Goal: Navigation & Orientation: Find specific page/section

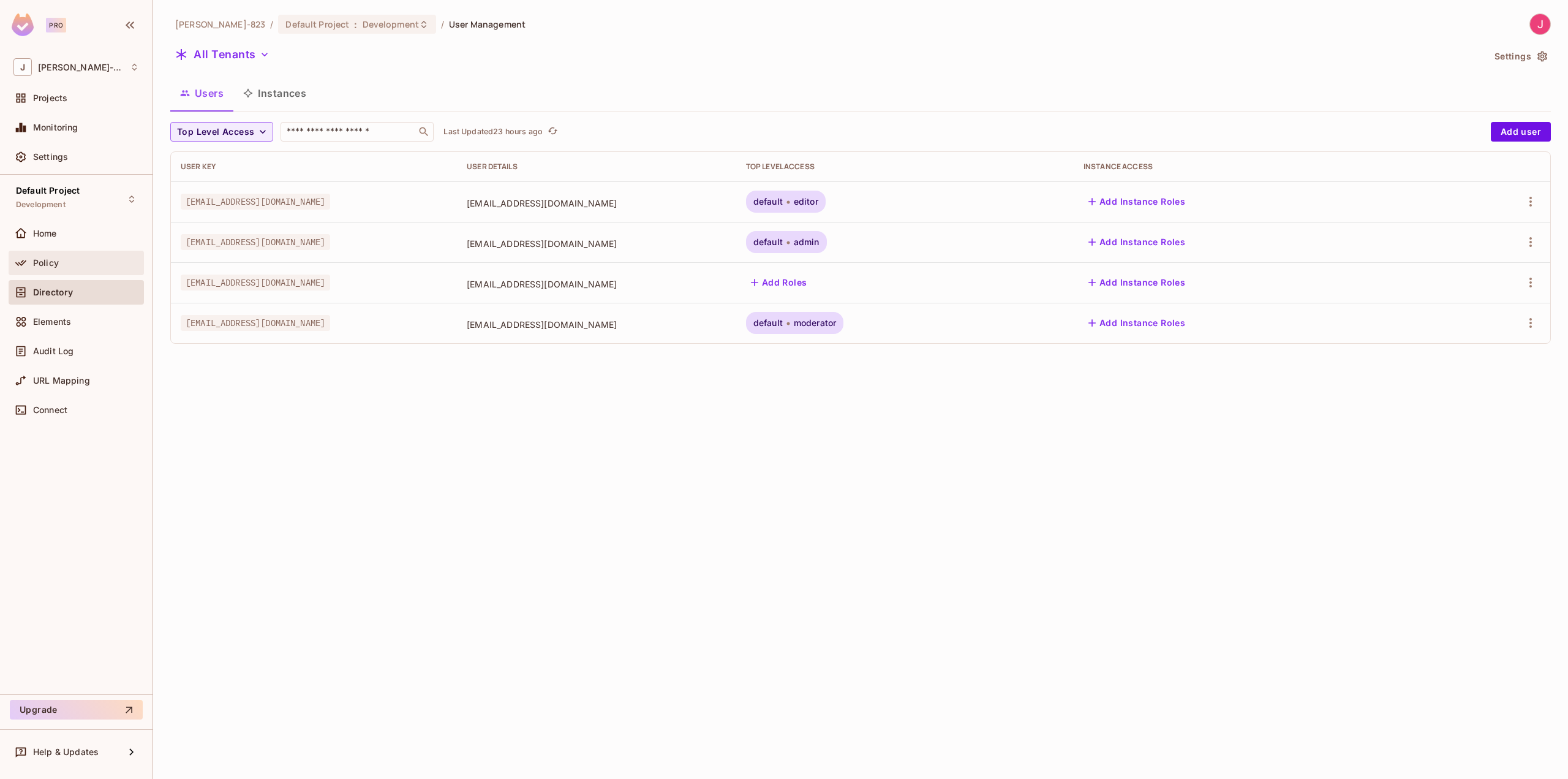
click at [48, 260] on span "Policy" at bounding box center [46, 262] width 26 height 10
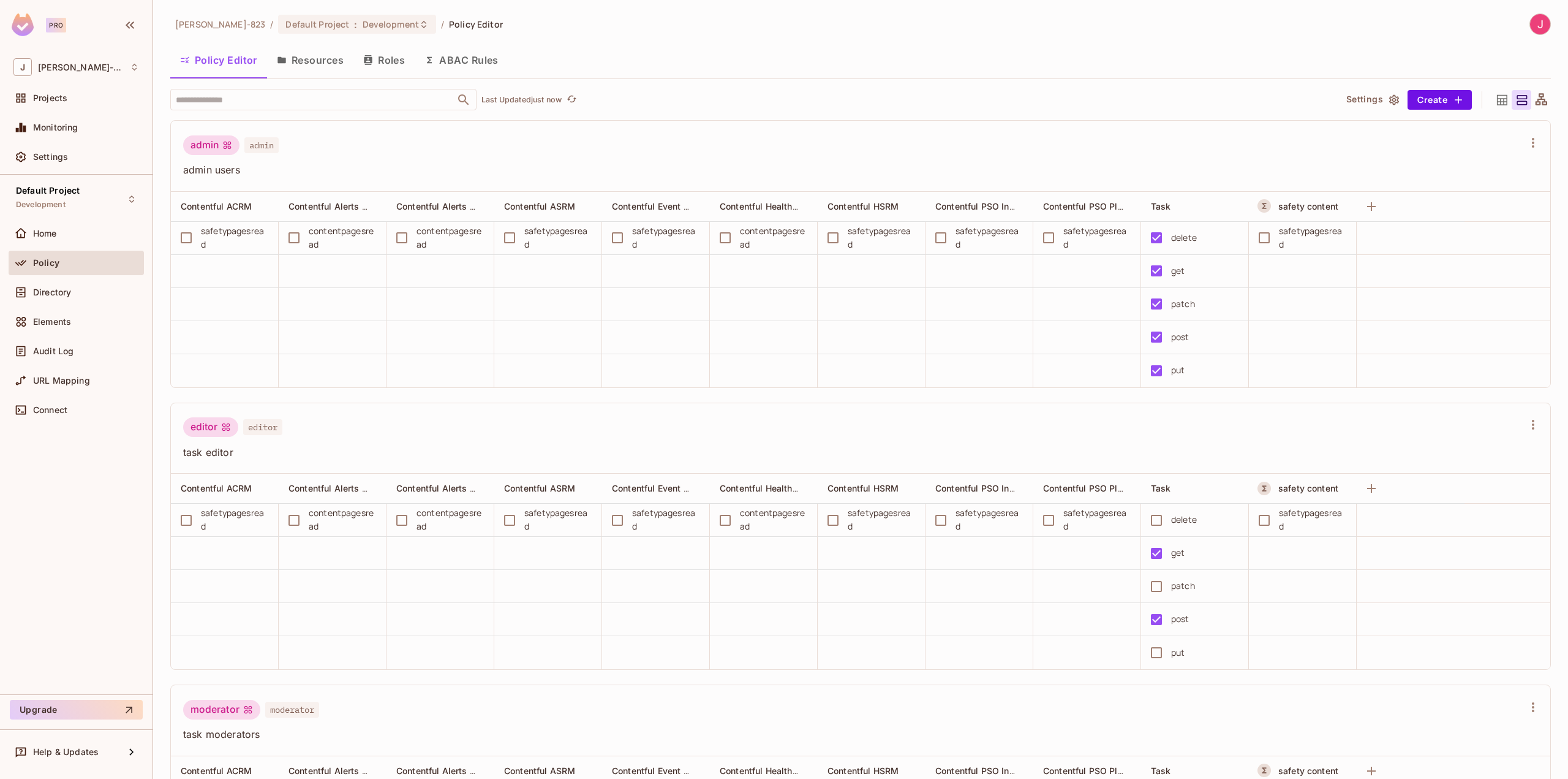
click at [326, 57] on button "Resources" at bounding box center [310, 60] width 86 height 31
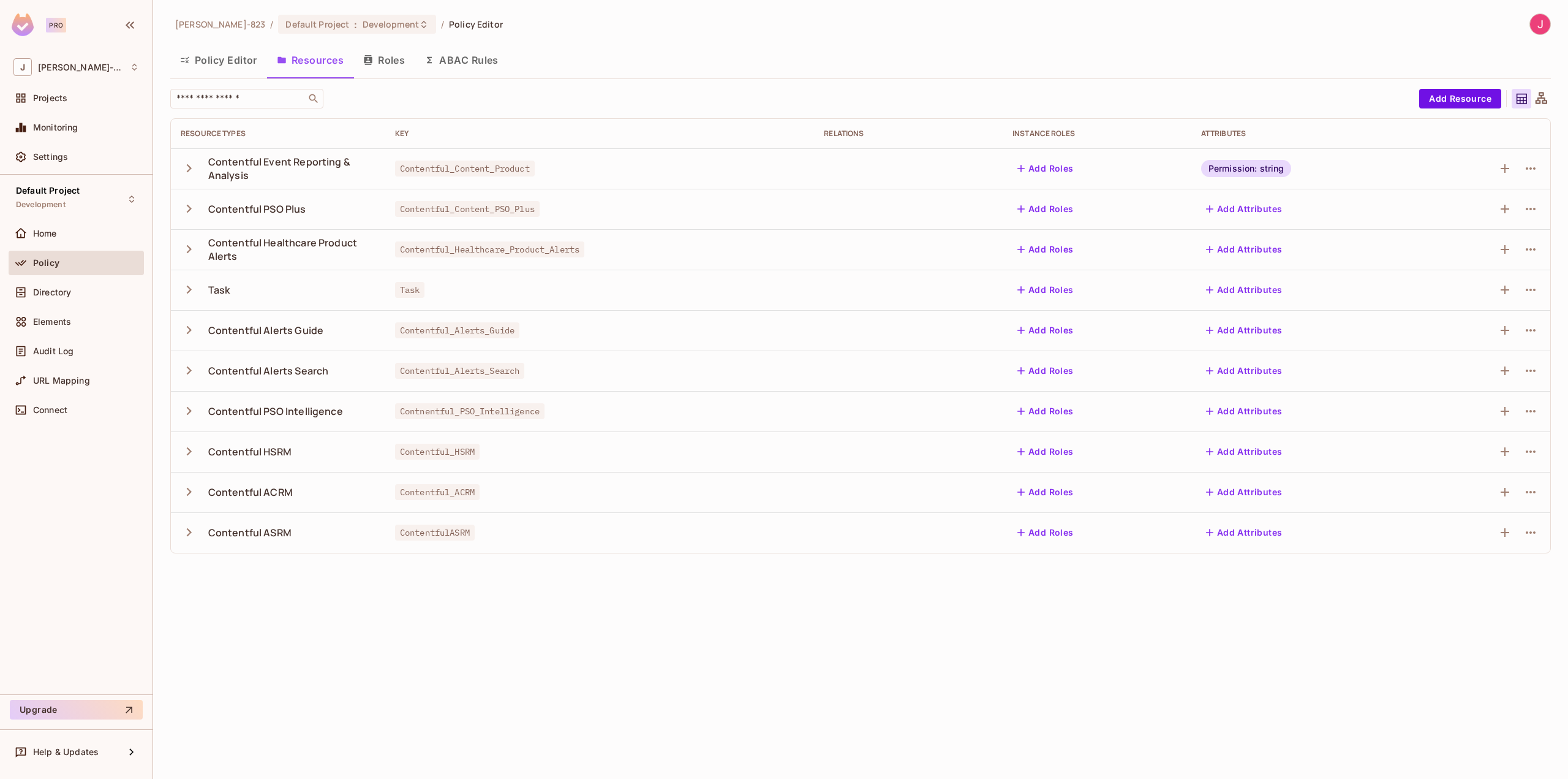
click at [465, 61] on button "ABAC Rules" at bounding box center [462, 60] width 93 height 31
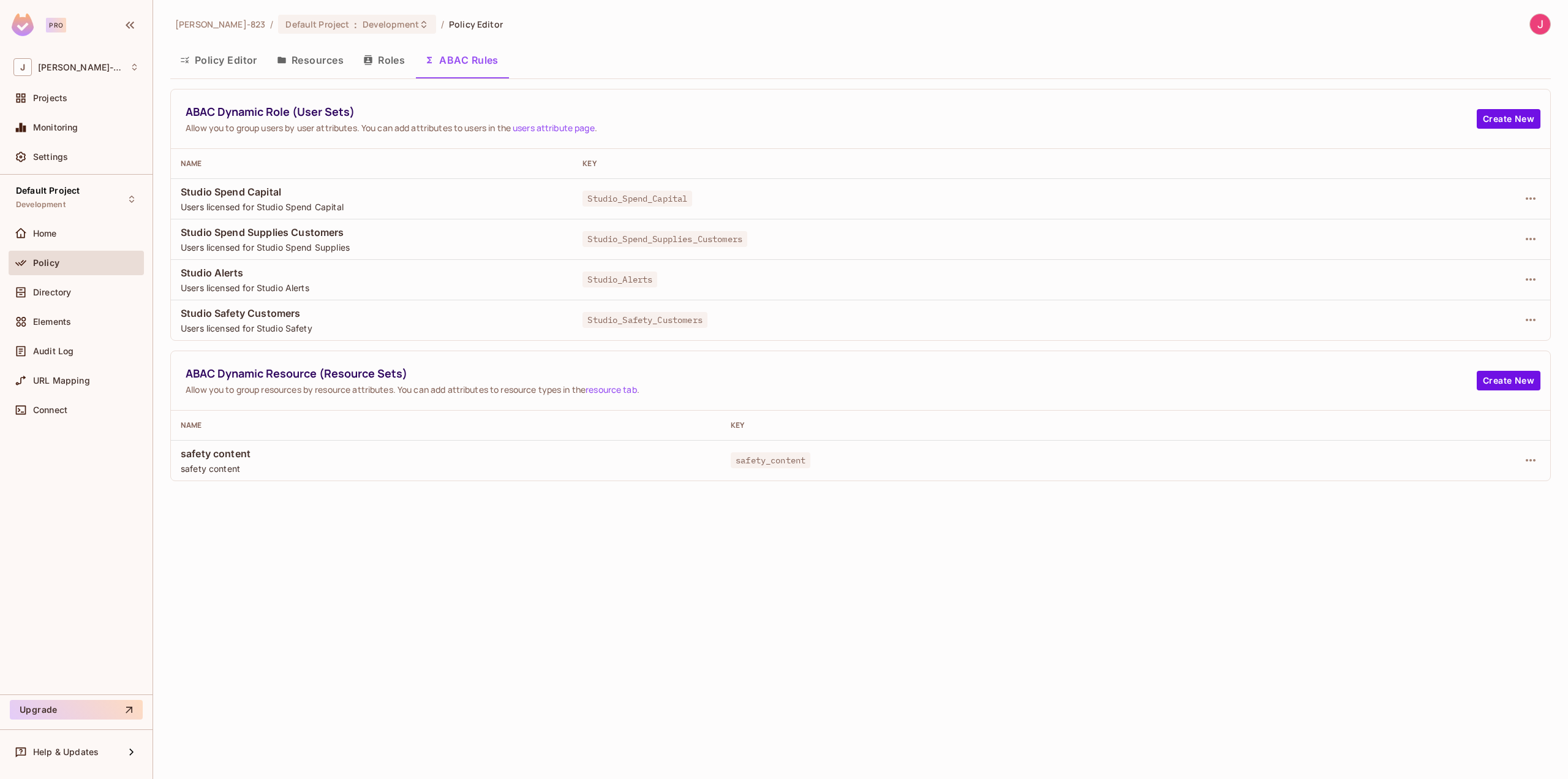
drag, startPoint x: 1402, startPoint y: 10, endPoint x: 1396, endPoint y: 4, distance: 8.5
click at [1402, 10] on div "[PERSON_NAME]-823 / Default Project : Development / Policy Editor Policy Editor…" at bounding box center [861, 389] width 1415 height 779
